Goal: Register for event/course: Sign up to attend an event or enroll in a course

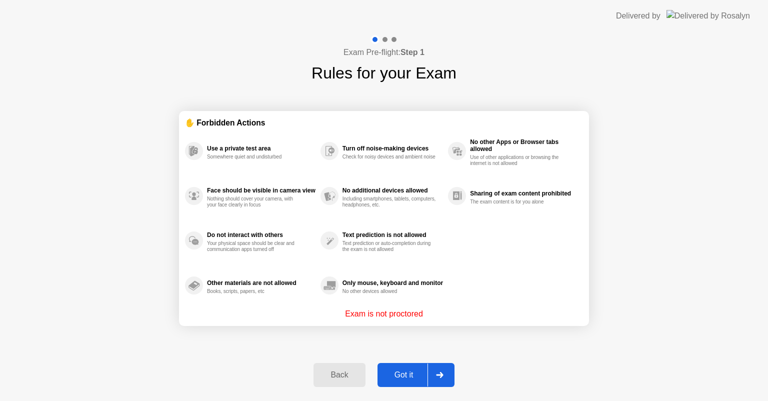
click at [417, 370] on div "Got it" at bounding box center [403, 374] width 47 height 9
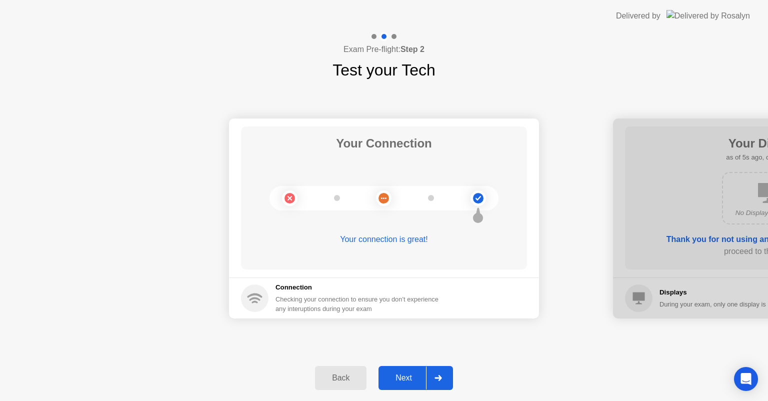
click at [436, 378] on icon at bounding box center [437, 378] width 7 height 6
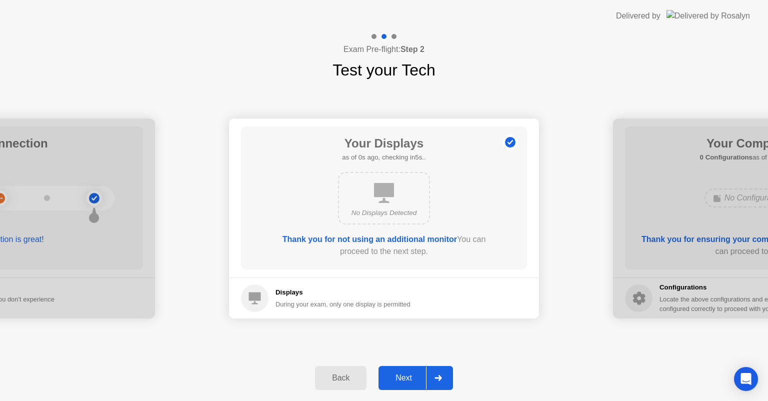
click at [436, 378] on icon at bounding box center [437, 378] width 7 height 6
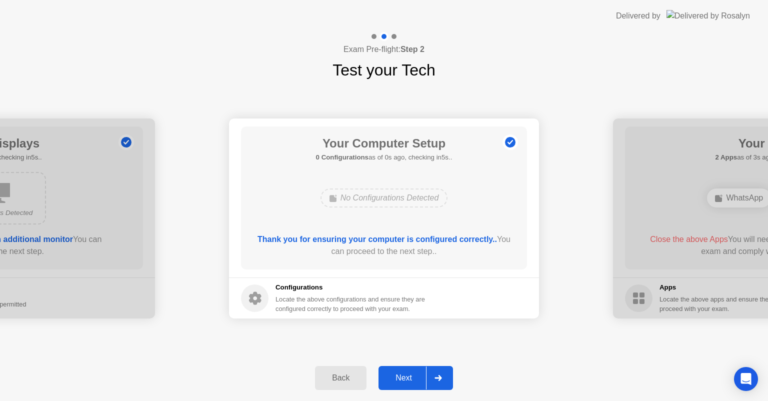
click at [436, 378] on icon at bounding box center [437, 378] width 7 height 6
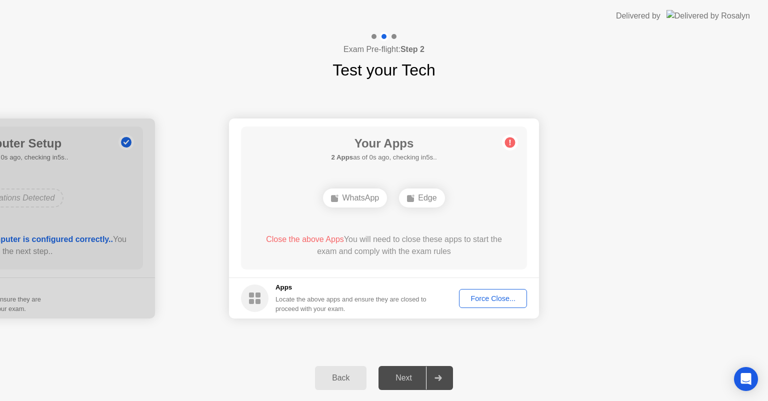
click at [493, 294] on div "Force Close..." at bounding box center [492, 298] width 61 height 8
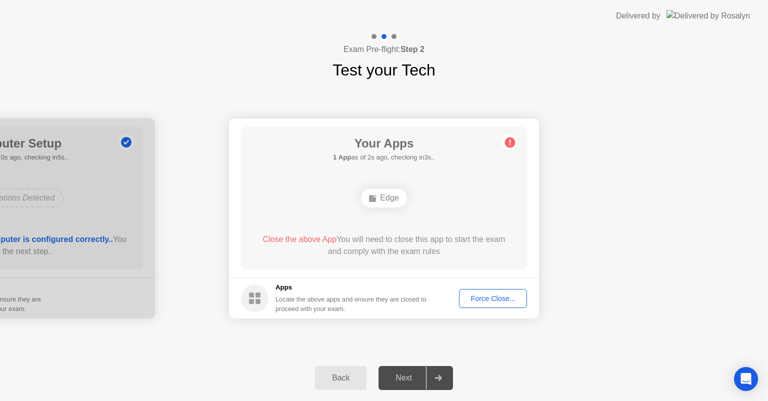
click at [495, 295] on div "Force Close..." at bounding box center [492, 298] width 61 height 8
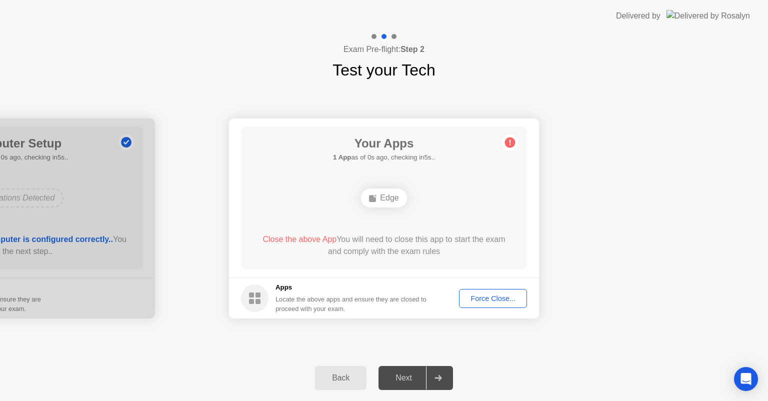
click at [484, 298] on div "Force Close..." at bounding box center [492, 298] width 61 height 8
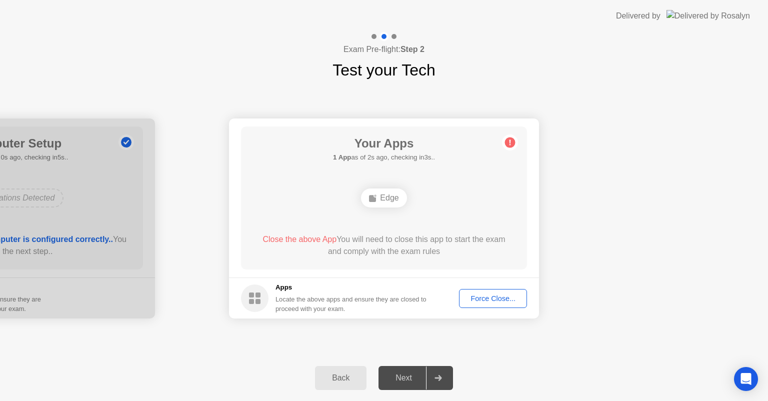
click at [503, 308] on footer "Apps Locate the above apps and ensure they are closed to proceed with your exam…" at bounding box center [384, 297] width 310 height 41
click at [504, 294] on div "Force Close..." at bounding box center [492, 298] width 61 height 8
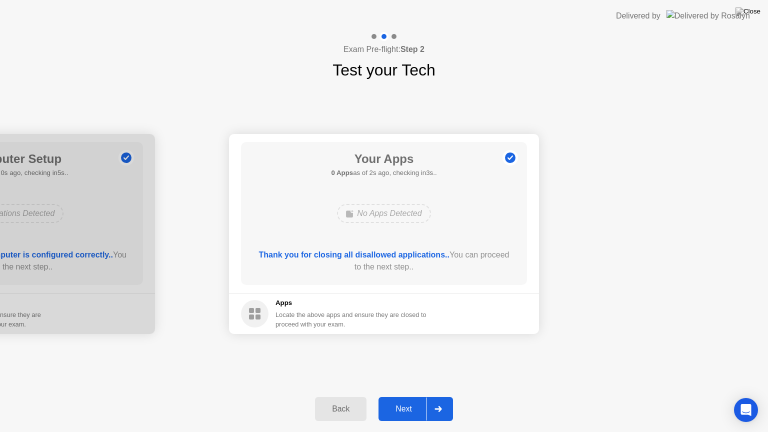
click at [402, 400] on button "Next" at bounding box center [415, 409] width 74 height 24
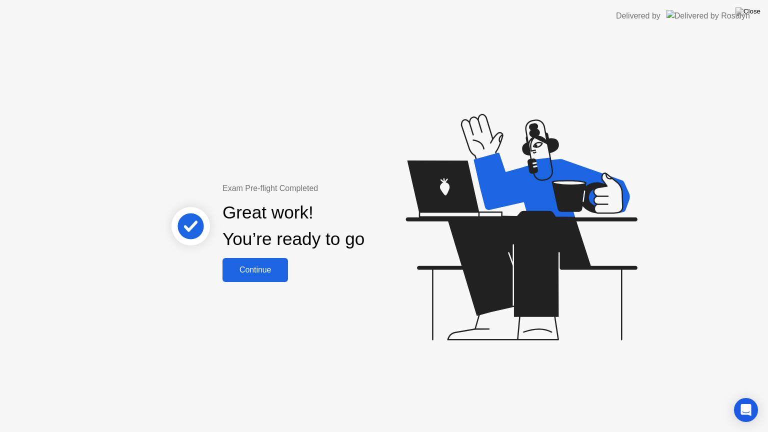
click at [262, 267] on div "Continue" at bounding box center [254, 269] width 59 height 9
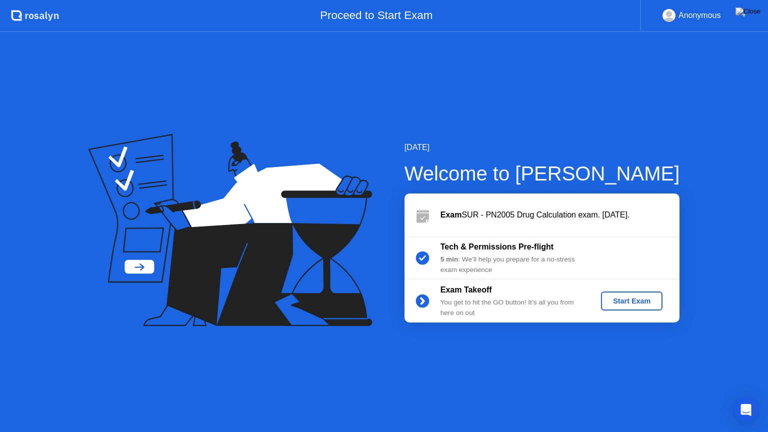
click at [608, 306] on button "Start Exam" at bounding box center [631, 300] width 61 height 19
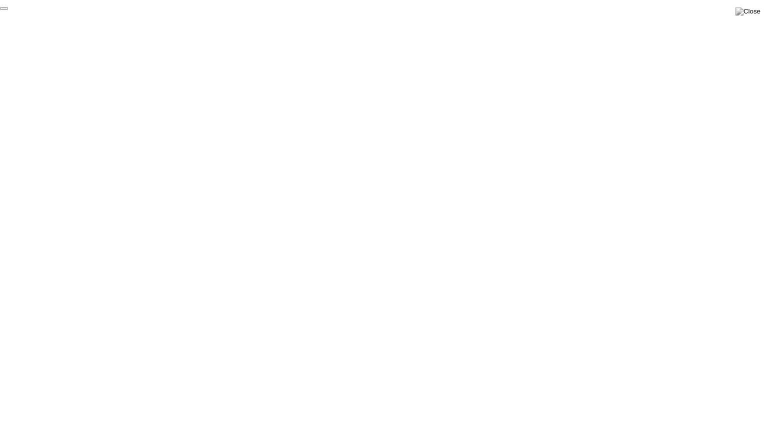
click at [8, 10] on button "End Proctoring Session" at bounding box center [4, 8] width 8 height 3
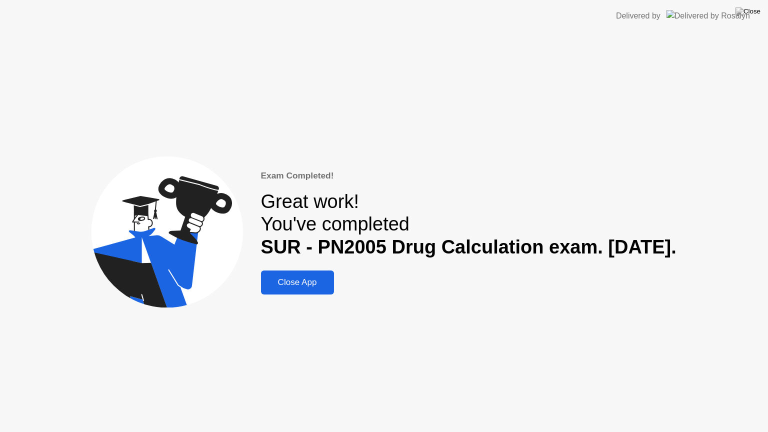
click at [290, 272] on button "Close App" at bounding box center [297, 282] width 73 height 24
